Goal: Task Accomplishment & Management: Complete application form

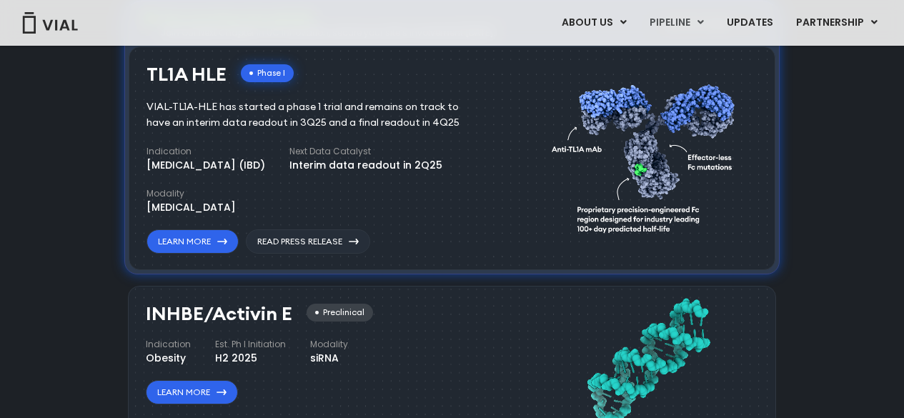
scroll to position [999, 0]
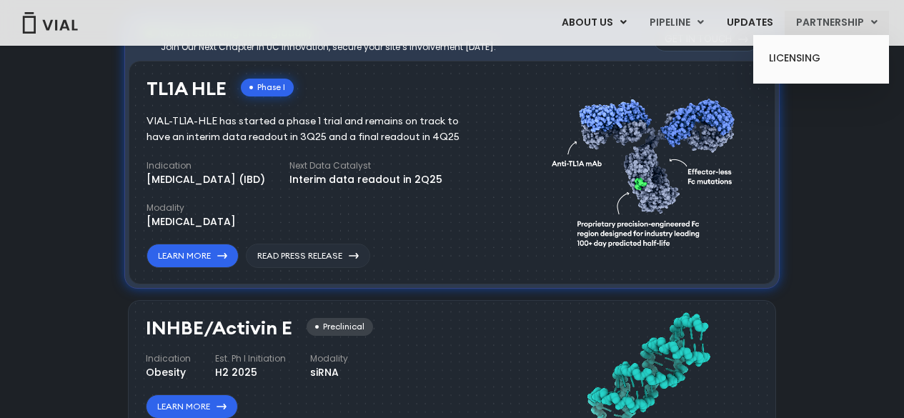
click at [870, 23] on link "PARTNERSHIP" at bounding box center [837, 23] width 104 height 24
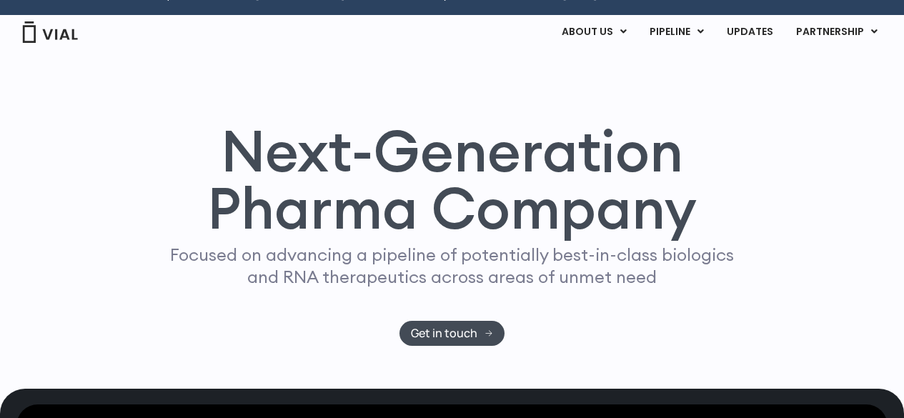
scroll to position [0, 0]
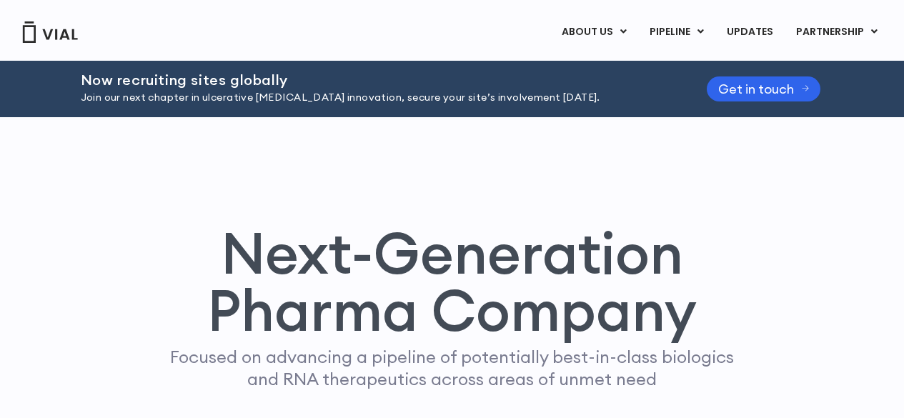
click at [59, 38] on img at bounding box center [49, 31] width 57 height 21
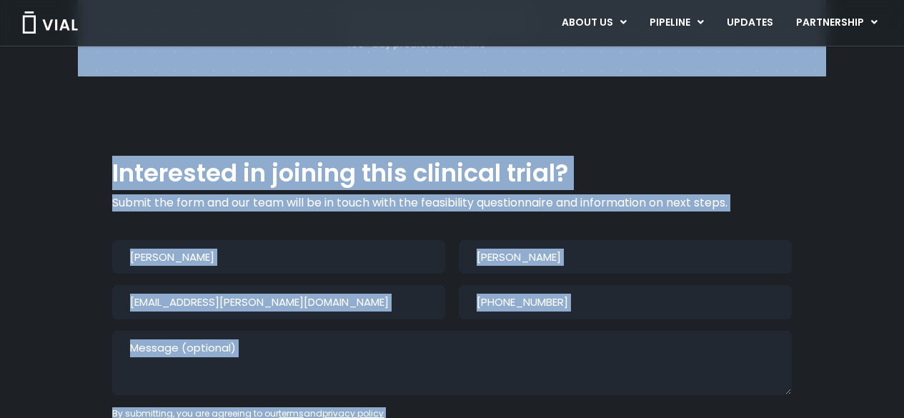
scroll to position [1306, 0]
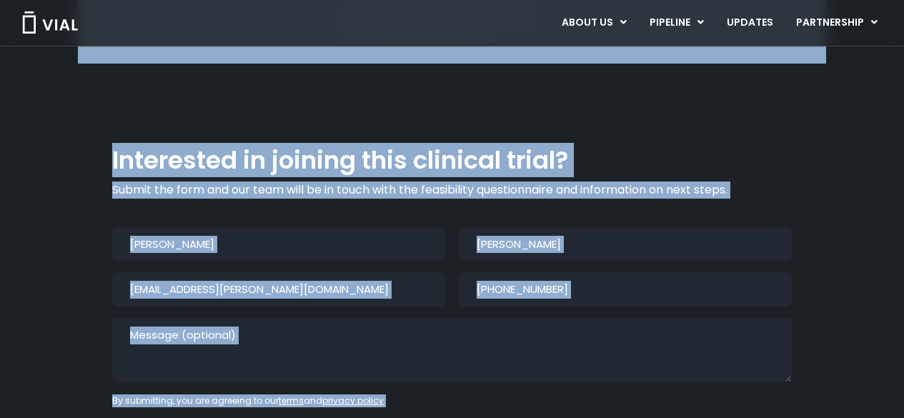
click at [785, 227] on input "Aguilar Pinto" at bounding box center [625, 244] width 333 height 34
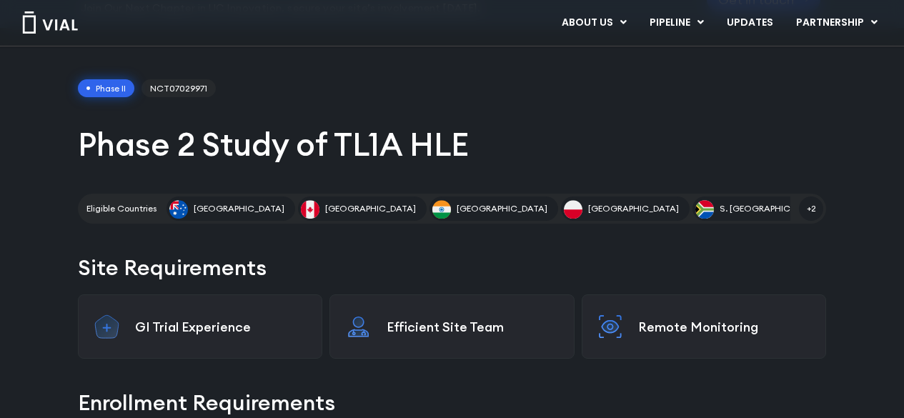
scroll to position [0, 0]
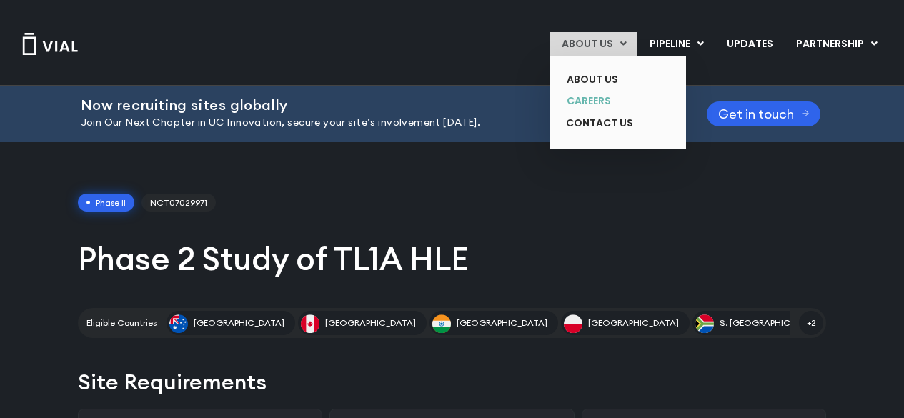
click at [618, 104] on link "CAREERS" at bounding box center [607, 101] width 104 height 22
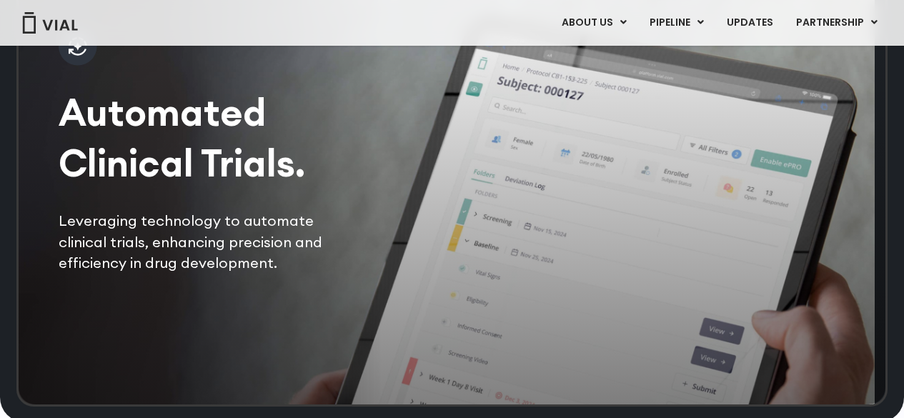
scroll to position [3382, 0]
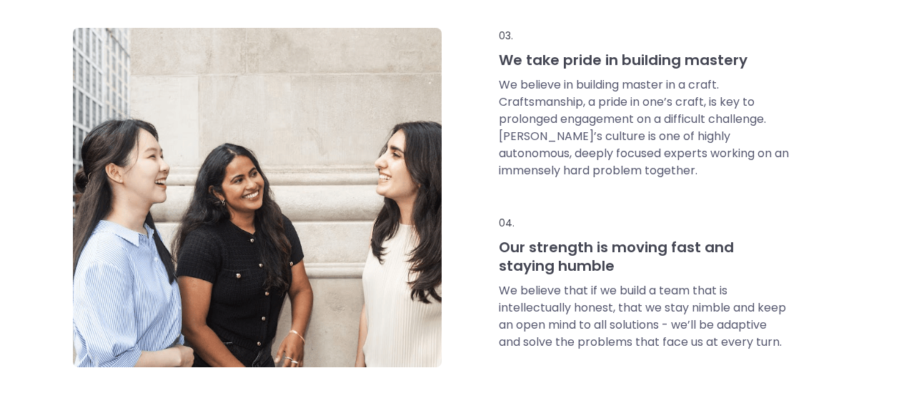
scroll to position [953, 0]
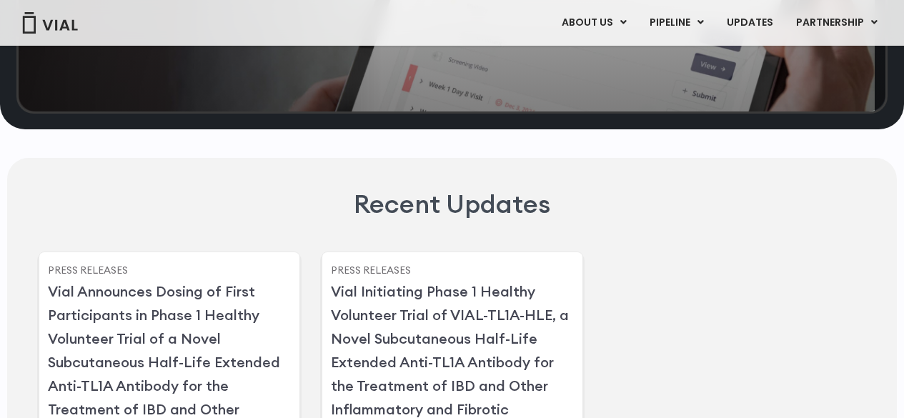
scroll to position [3382, 0]
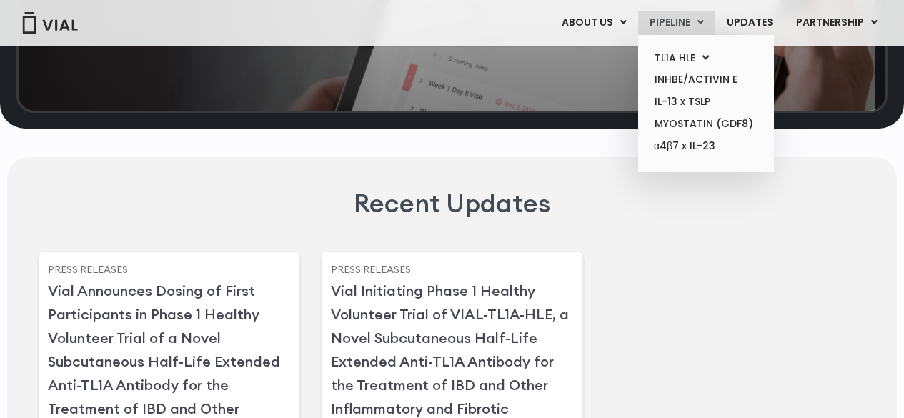
click at [711, 27] on link "PIPELINE" at bounding box center [676, 23] width 76 height 24
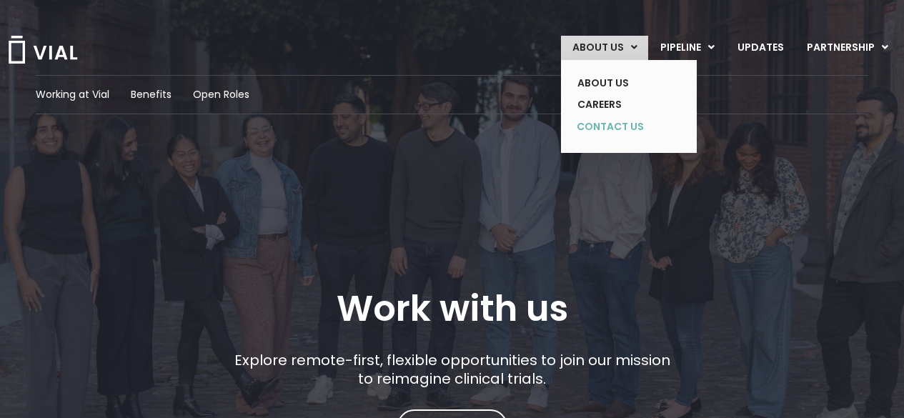
click at [623, 117] on link "CONTACT US" at bounding box center [618, 127] width 104 height 23
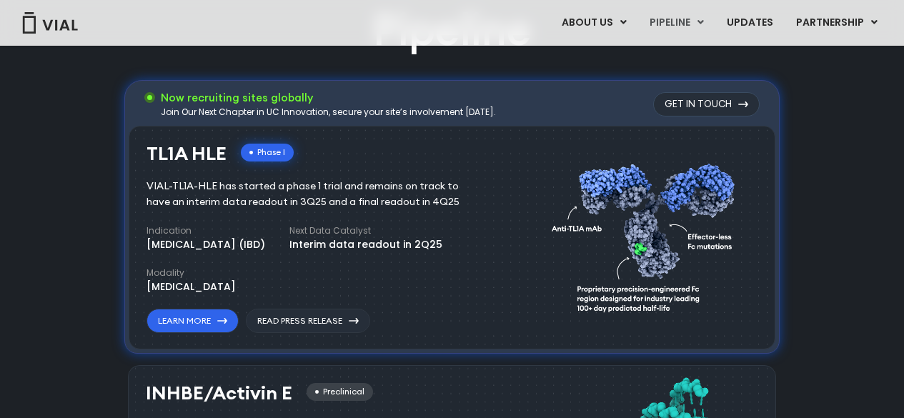
scroll to position [934, 0]
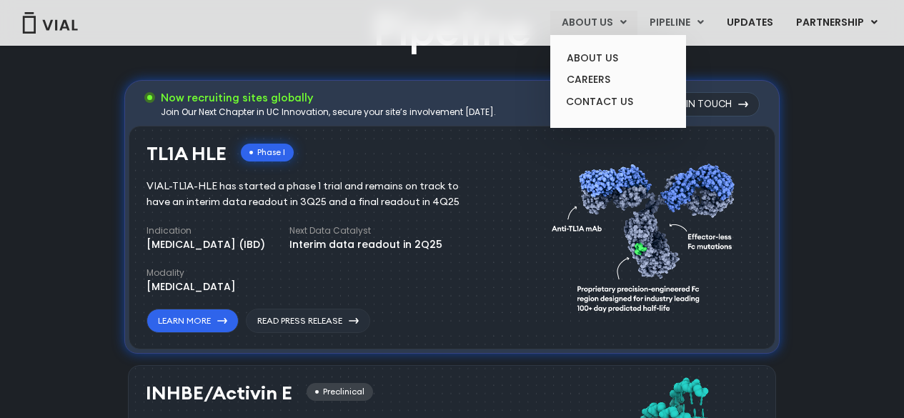
click at [612, 22] on link "ABOUT US" at bounding box center [593, 23] width 87 height 24
click at [615, 56] on link "ABOUT US" at bounding box center [617, 58] width 125 height 22
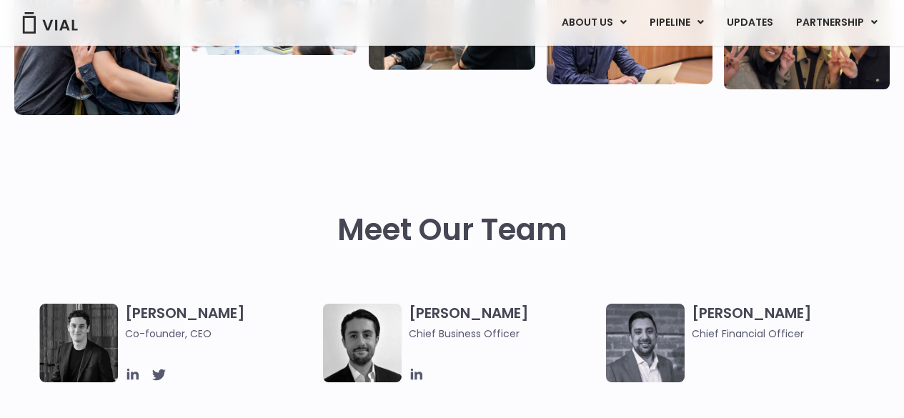
scroll to position [715, 0]
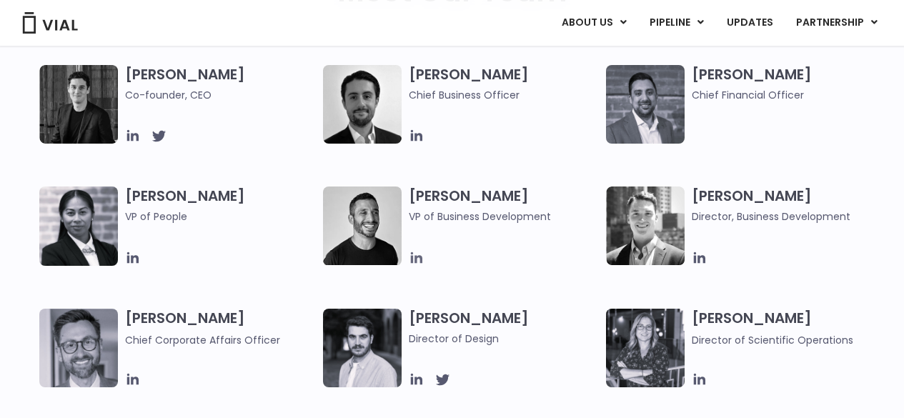
click at [413, 256] on icon at bounding box center [417, 258] width 16 height 16
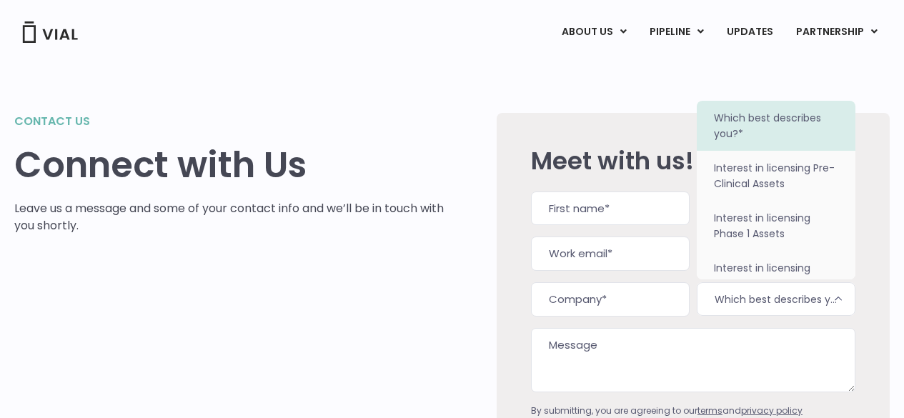
click at [800, 308] on span "Which best describes you?*" at bounding box center [776, 299] width 159 height 34
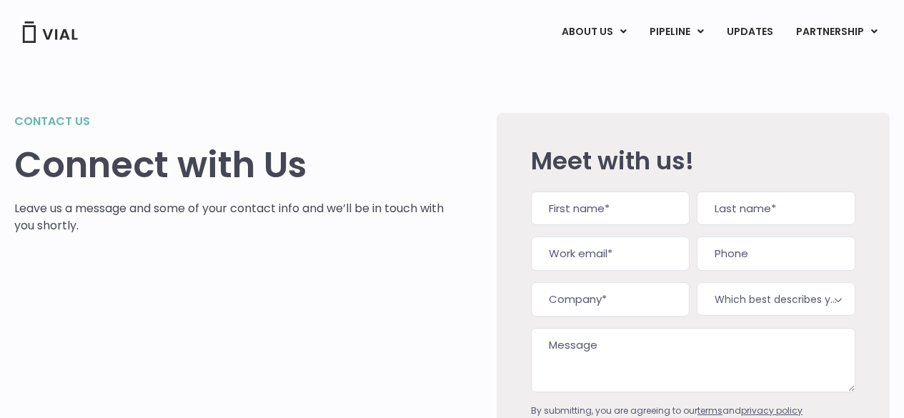
drag, startPoint x: 597, startPoint y: 217, endPoint x: 606, endPoint y: 208, distance: 12.6
click at [597, 217] on input "First" at bounding box center [610, 209] width 159 height 34
type input "juan sebastian"
type input "aguilar pinto"
type input "bqa.aguilar@gmail.com"
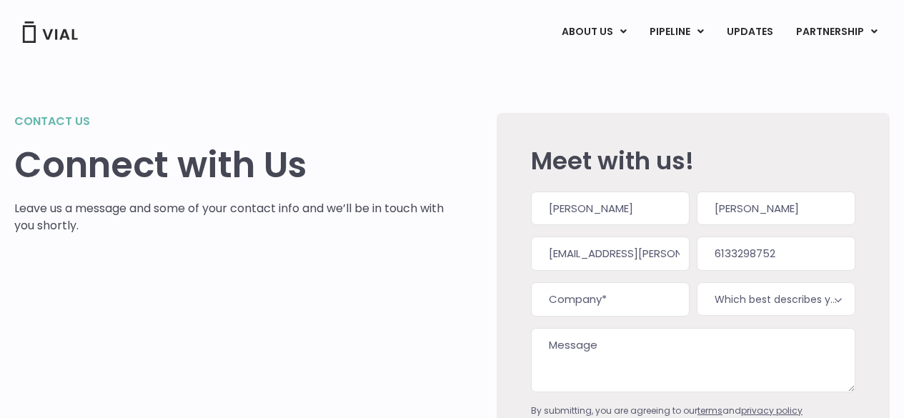
type input "(613) 329-8752"
click at [657, 311] on input "Company (Required)" at bounding box center [610, 299] width 159 height 34
